Goal: Check status: Check status

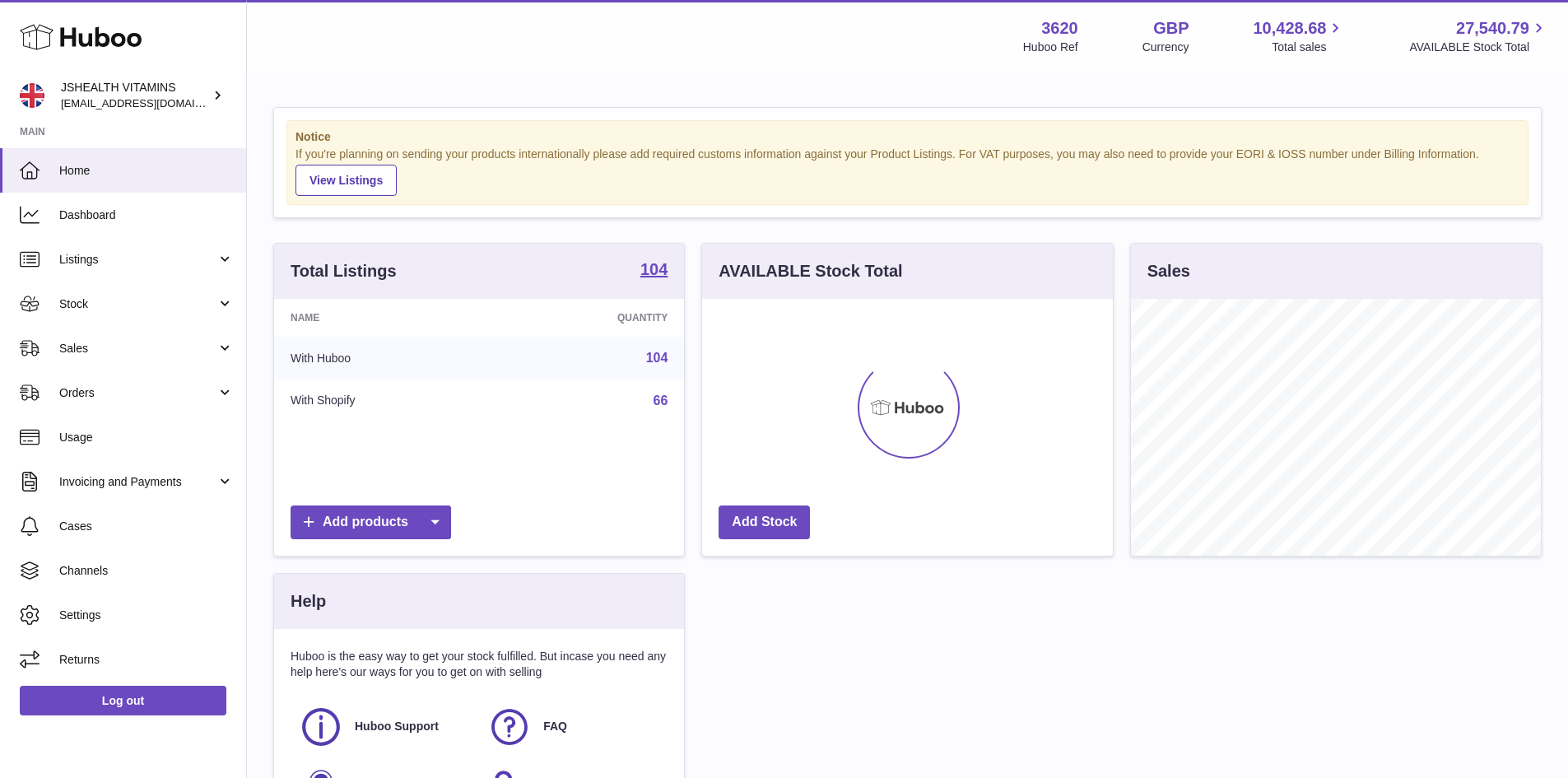
scroll to position [822993, 822473]
click at [121, 311] on span "Stock" at bounding box center [138, 304] width 157 height 15
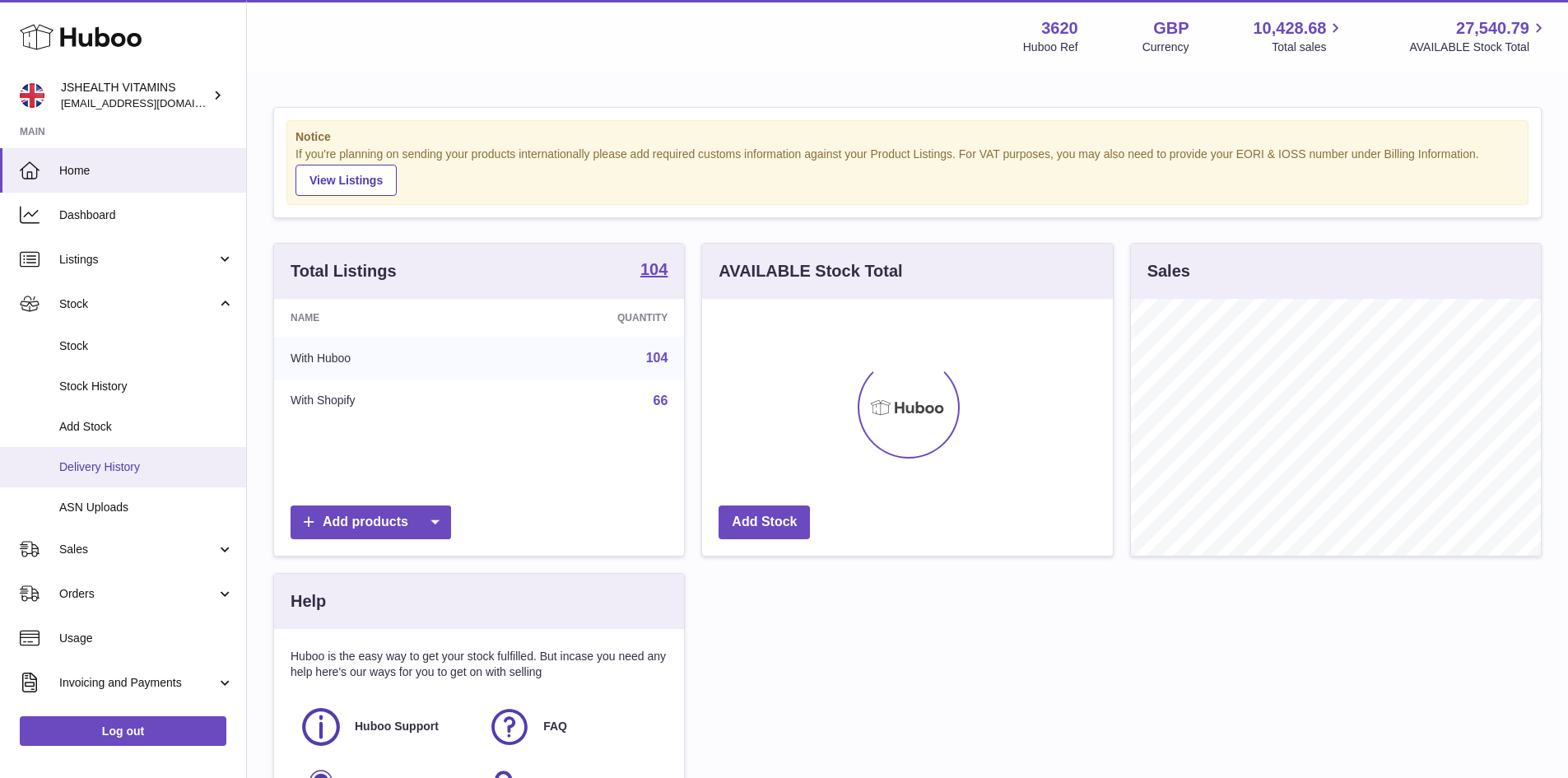
click at [176, 469] on span "Delivery History" at bounding box center [146, 467] width 174 height 15
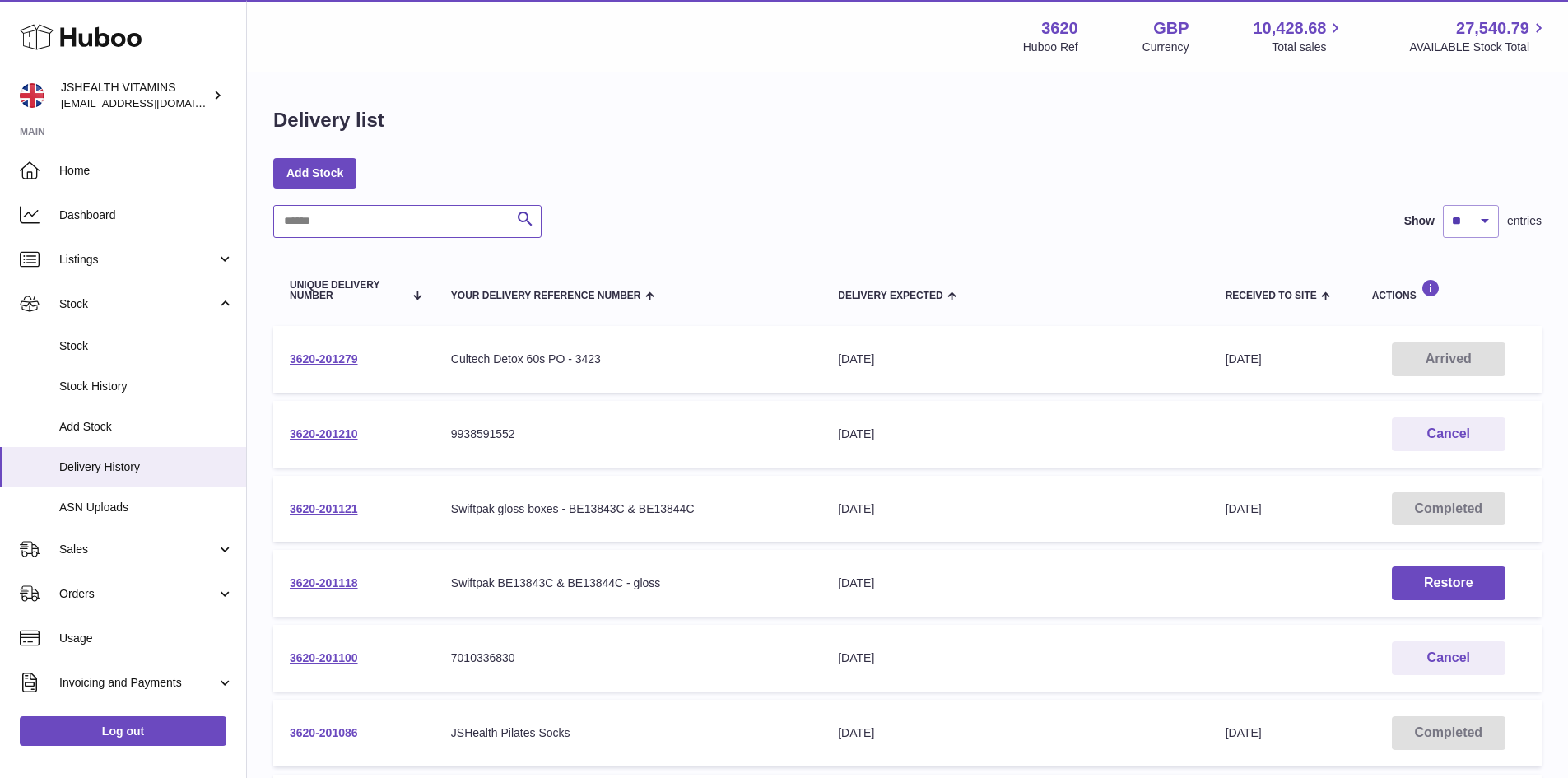
click at [393, 216] on input "text" at bounding box center [407, 221] width 268 height 33
paste input "**********"
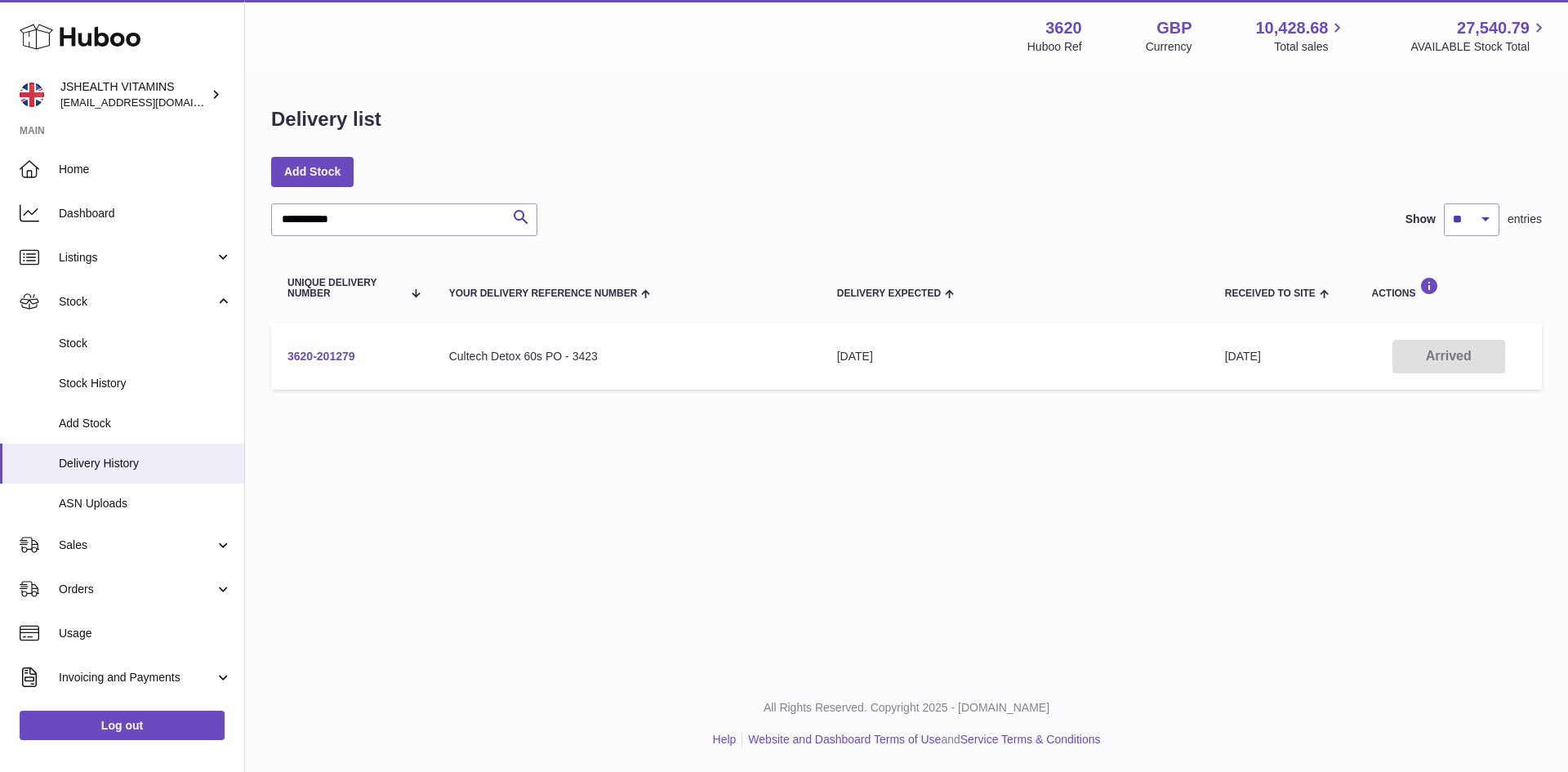
click at [351, 352] on link "3620-201279" at bounding box center [321, 356] width 68 height 13
drag, startPoint x: 368, startPoint y: 225, endPoint x: -108, endPoint y: 249, distance: 476.6
click at [0, 249] on html ".st0{fill:#141414;}" at bounding box center [784, 386] width 1568 height 772
paste input "text"
type input "**********"
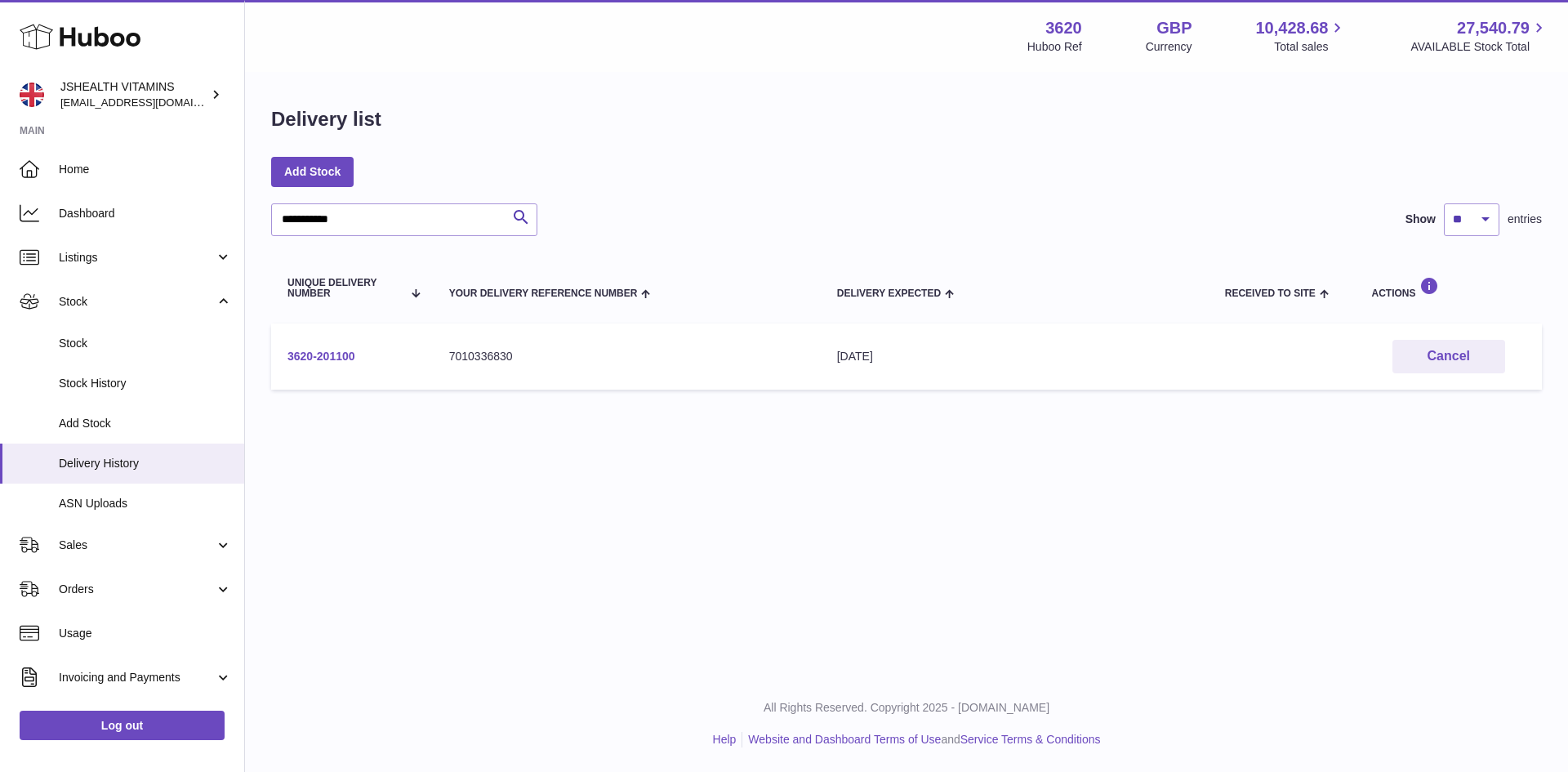
click at [349, 354] on link "3620-201100" at bounding box center [321, 356] width 68 height 13
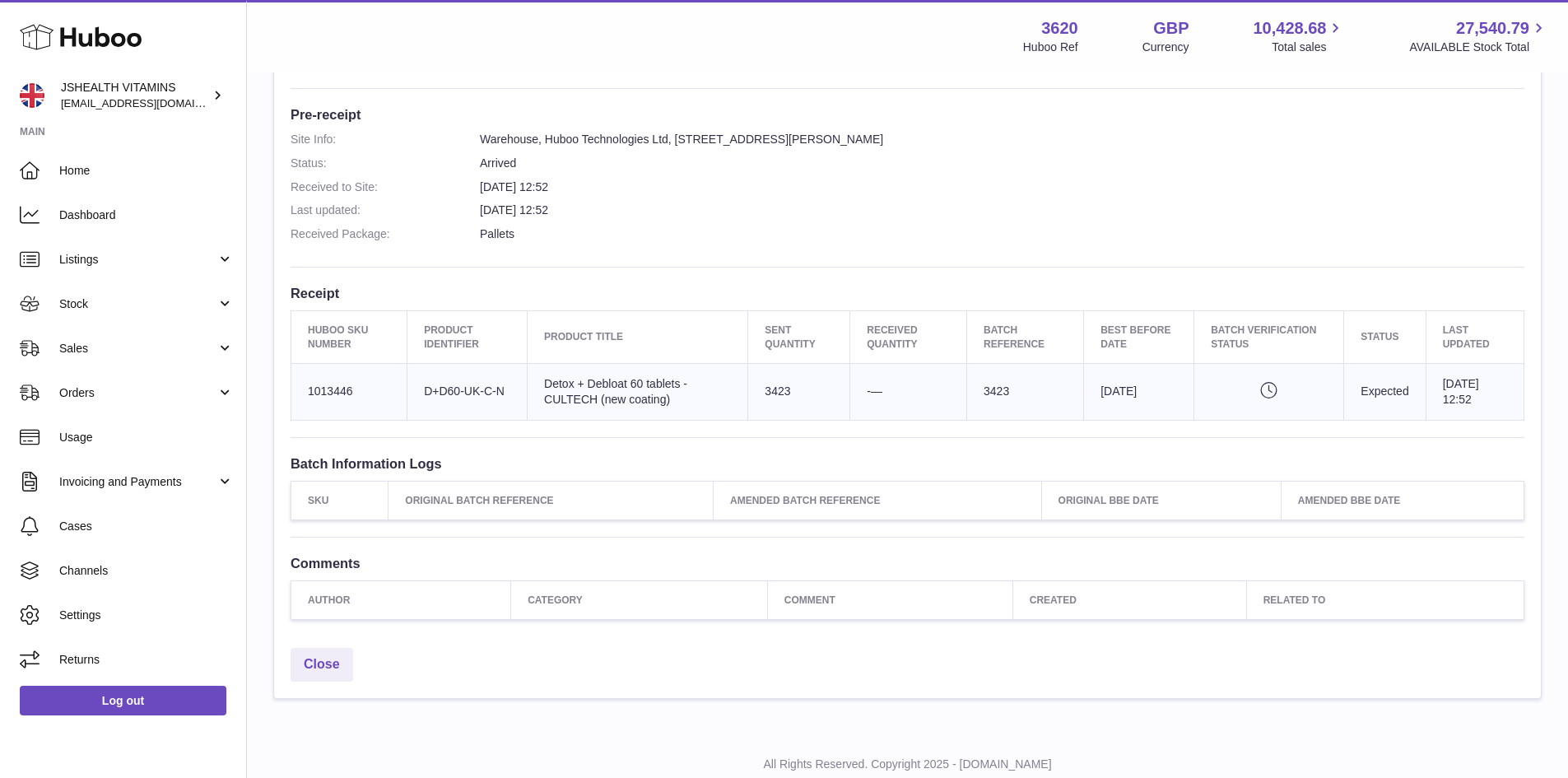
scroll to position [329, 0]
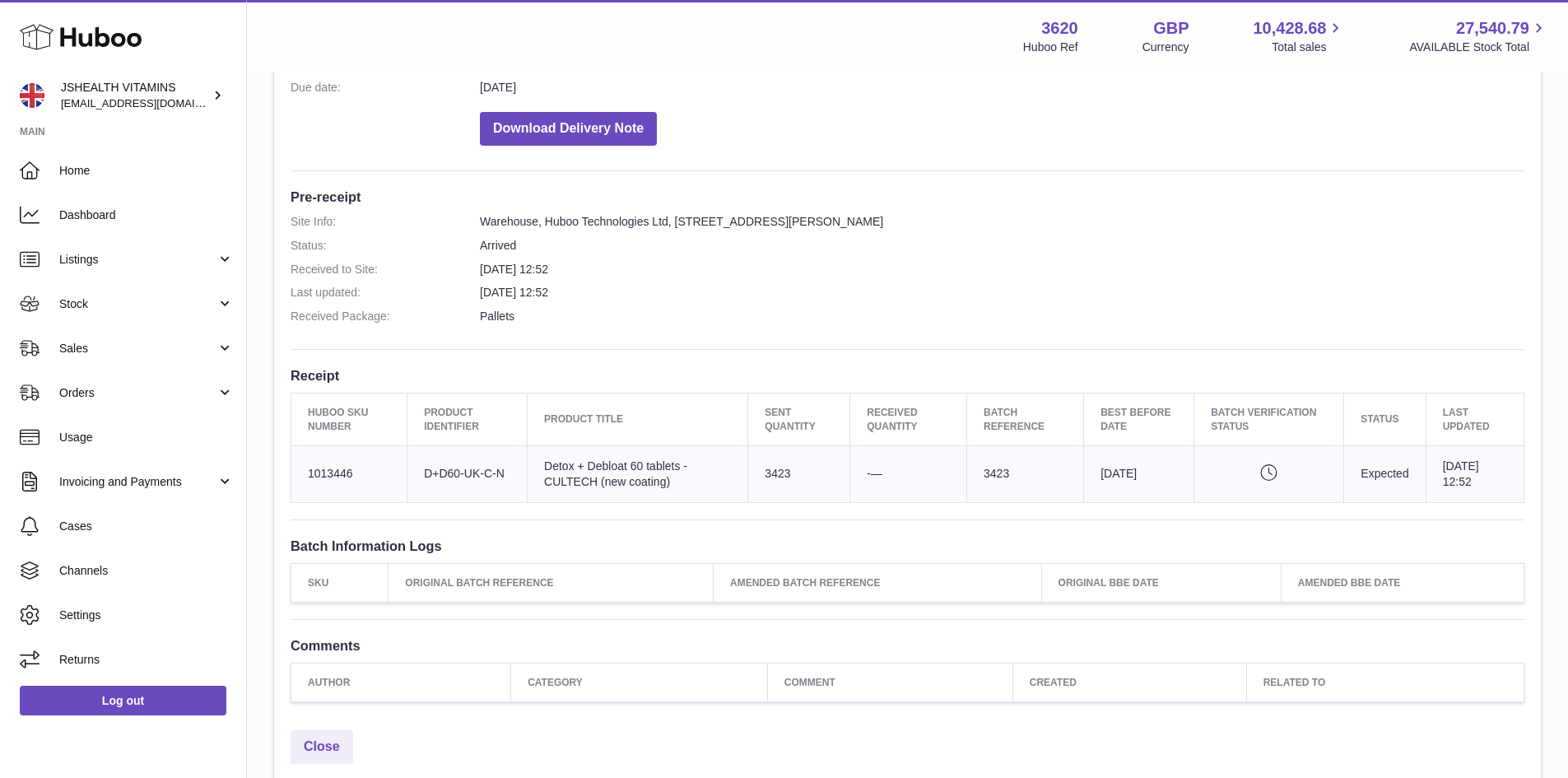
drag, startPoint x: 548, startPoint y: 464, endPoint x: 718, endPoint y: 463, distance: 170.0
click at [718, 463] on td "Product title Detox + Debloat 60 tablets - CULTECH (new coating)" at bounding box center [637, 473] width 221 height 57
click at [1179, 371] on h3 "Receipt" at bounding box center [907, 375] width 1234 height 18
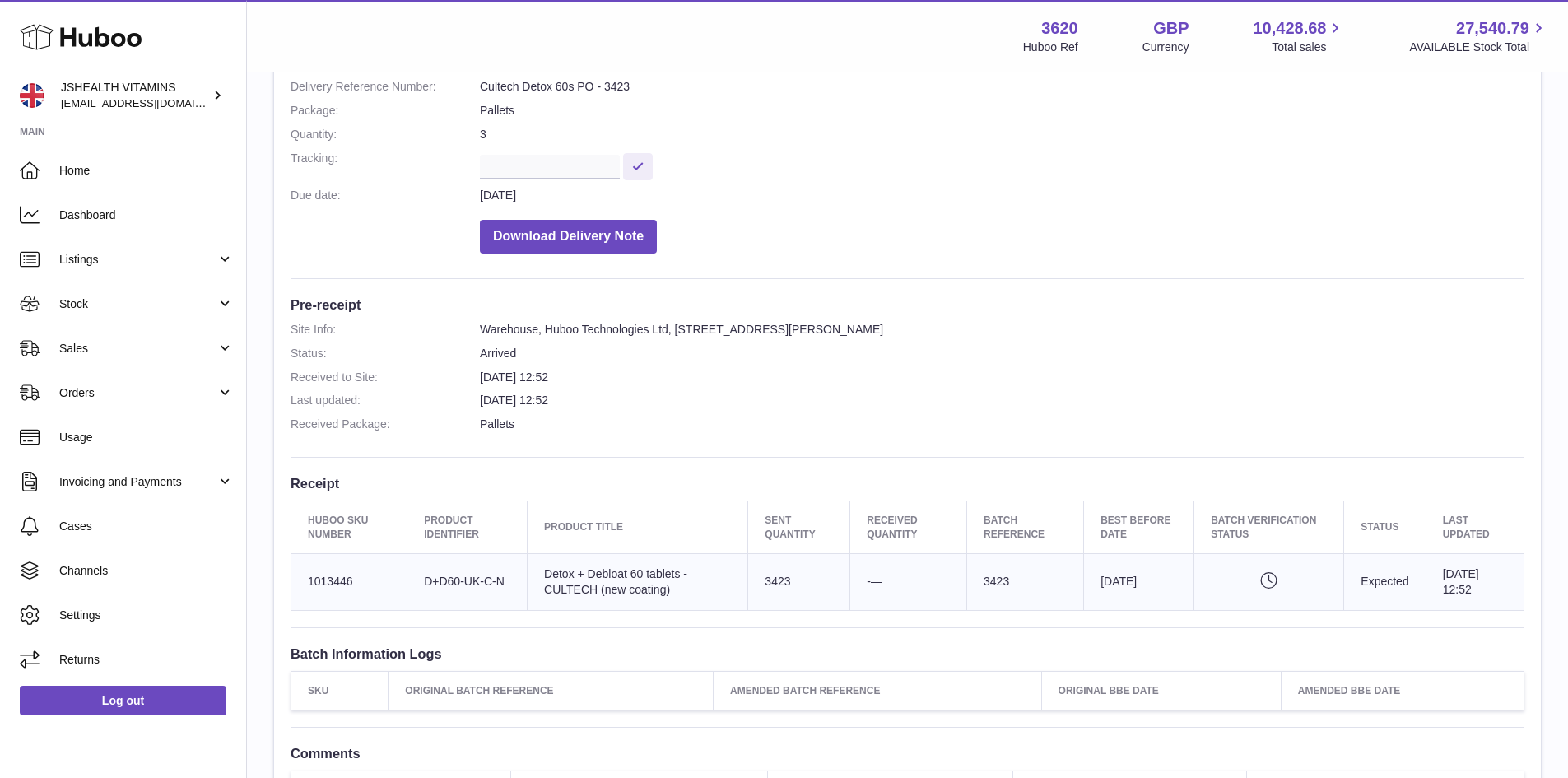
scroll to position [82, 0]
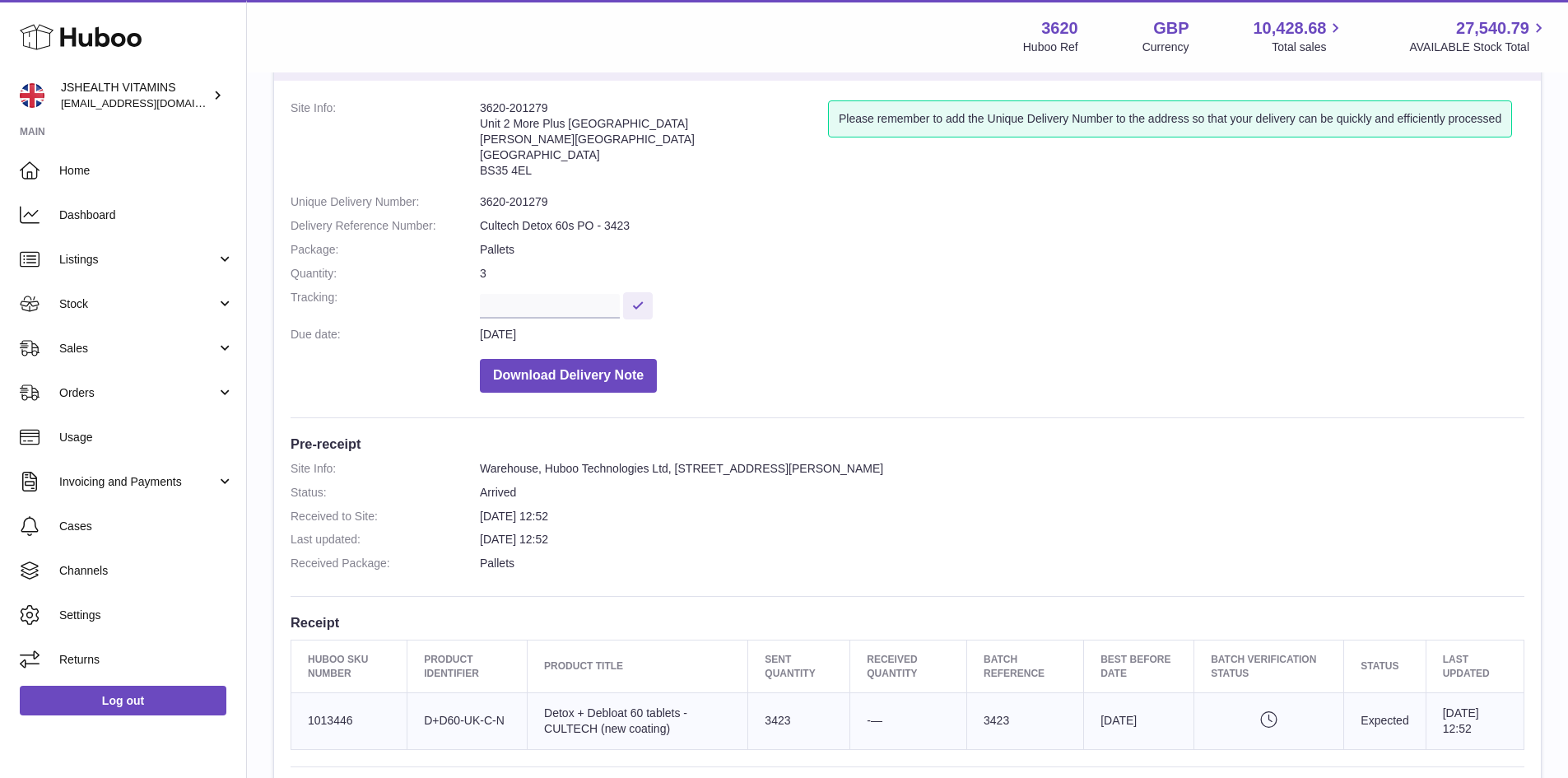
click at [1123, 308] on dd at bounding box center [1002, 304] width 1044 height 29
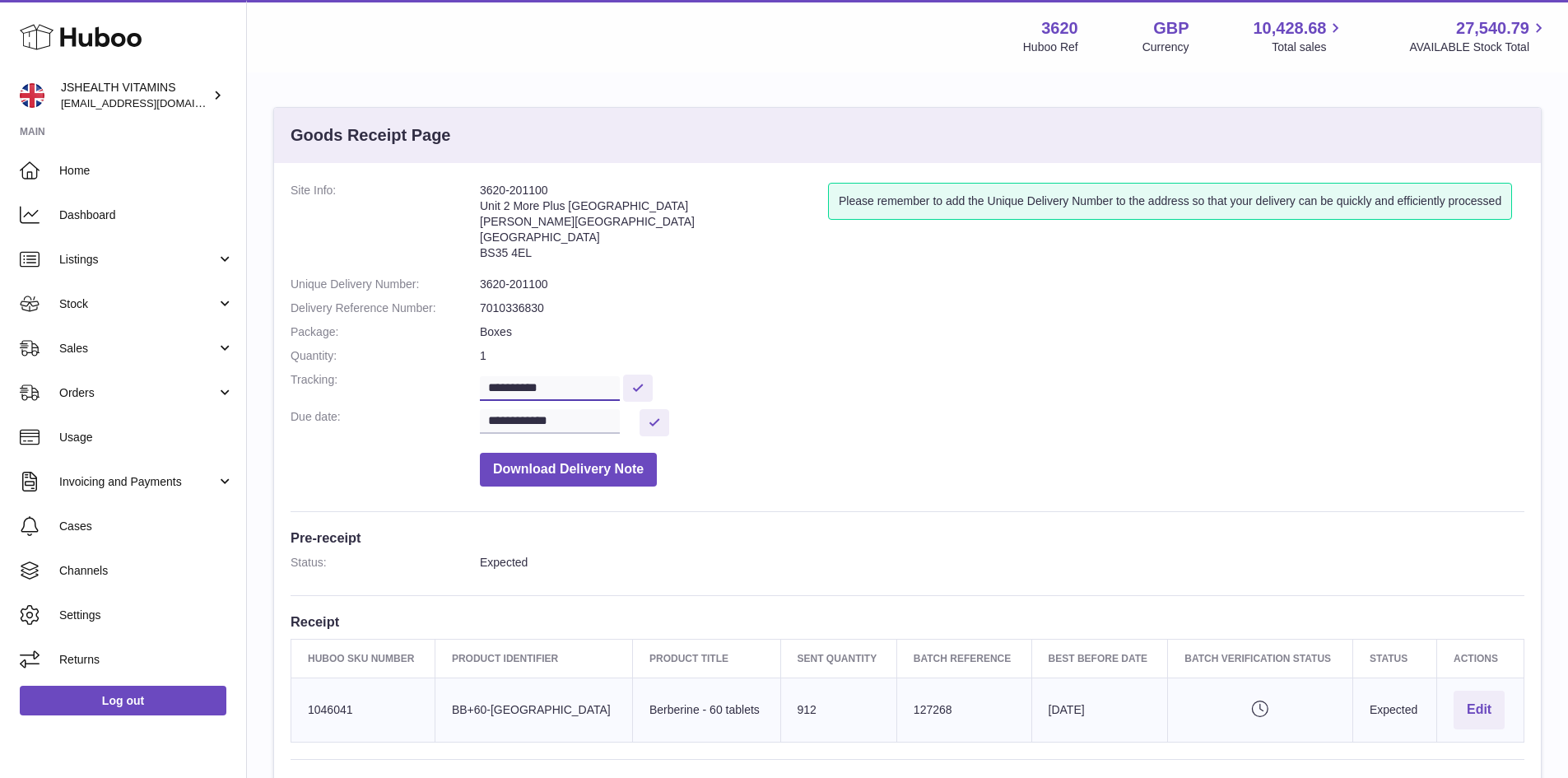
drag, startPoint x: 592, startPoint y: 387, endPoint x: 419, endPoint y: 387, distance: 173.0
click at [419, 387] on dl "**********" at bounding box center [907, 339] width 1234 height 312
click at [822, 477] on dd "Download Delivery Note" at bounding box center [1002, 466] width 1044 height 42
drag, startPoint x: 1400, startPoint y: 333, endPoint x: 1360, endPoint y: 292, distance: 57.3
click at [1400, 333] on dd "Boxes" at bounding box center [1002, 332] width 1044 height 15
